Goal: Transaction & Acquisition: Purchase product/service

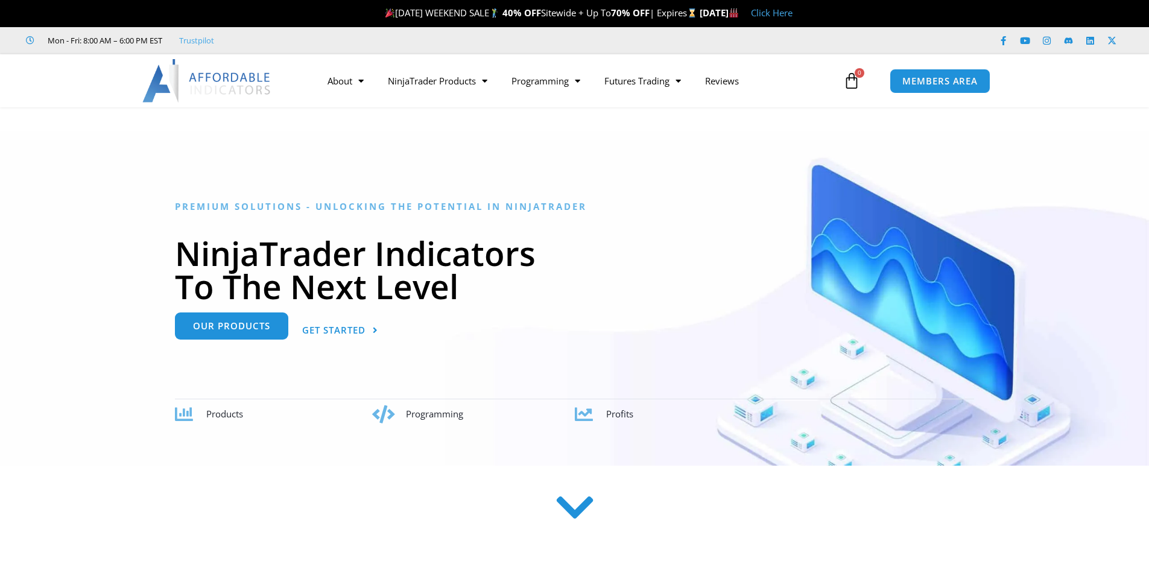
click at [225, 331] on span "Our Products" at bounding box center [231, 325] width 77 height 9
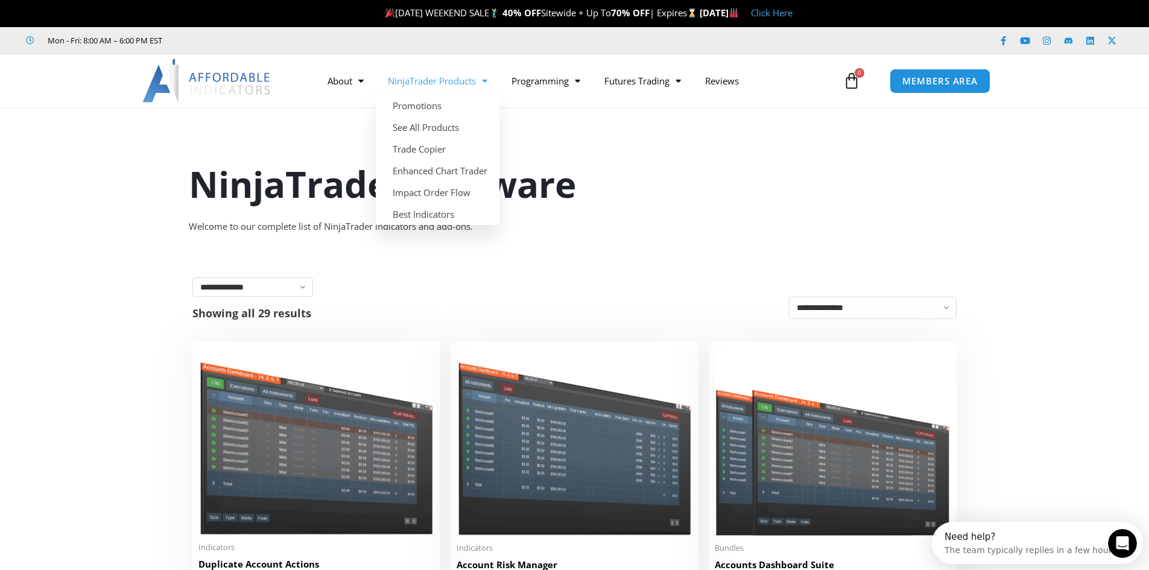
click at [470, 80] on link "NinjaTrader Products" at bounding box center [438, 81] width 124 height 28
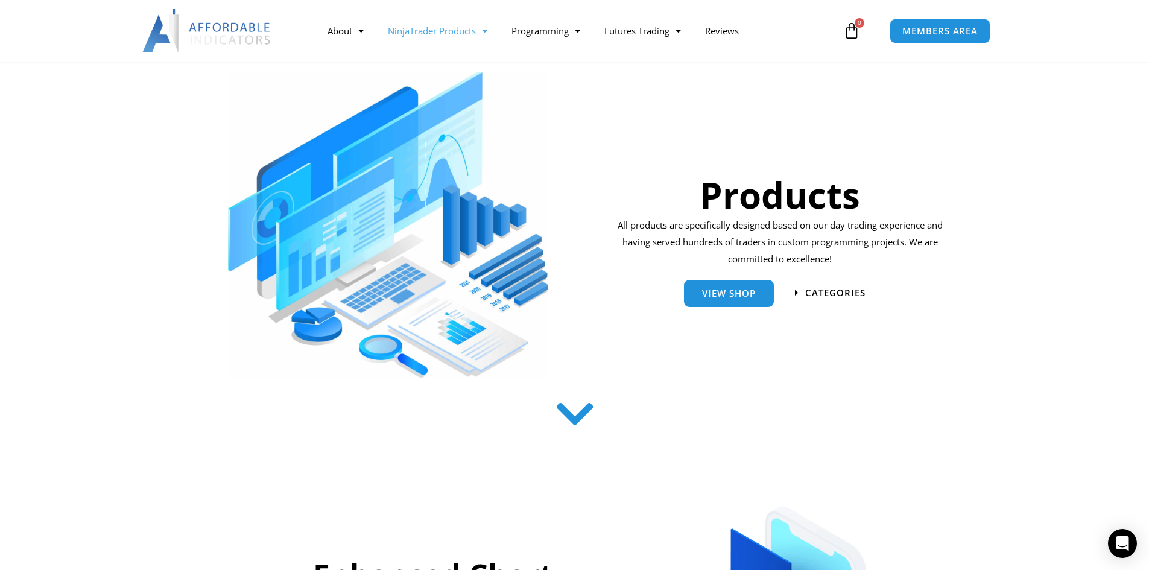
scroll to position [181, 0]
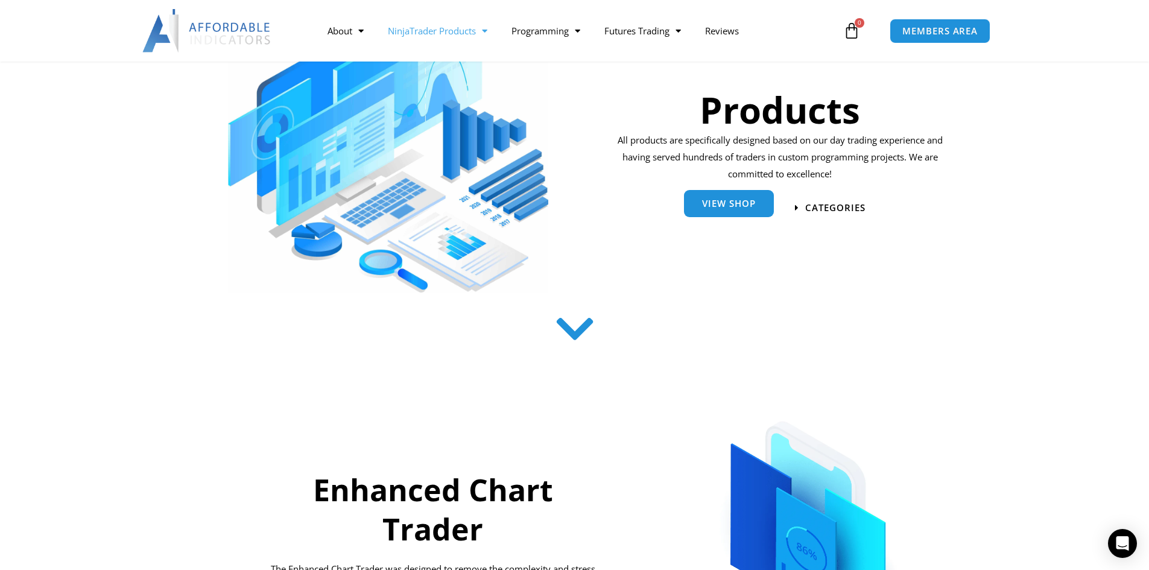
click at [727, 203] on span "View Shop" at bounding box center [729, 203] width 54 height 9
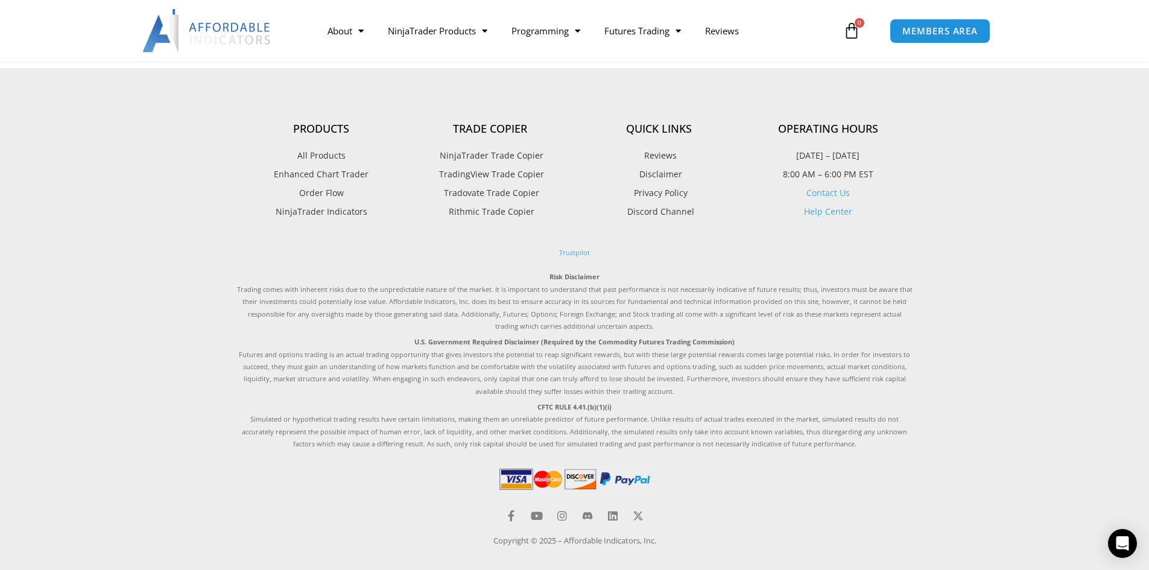
scroll to position [3136, 0]
